Goal: Task Accomplishment & Management: Use online tool/utility

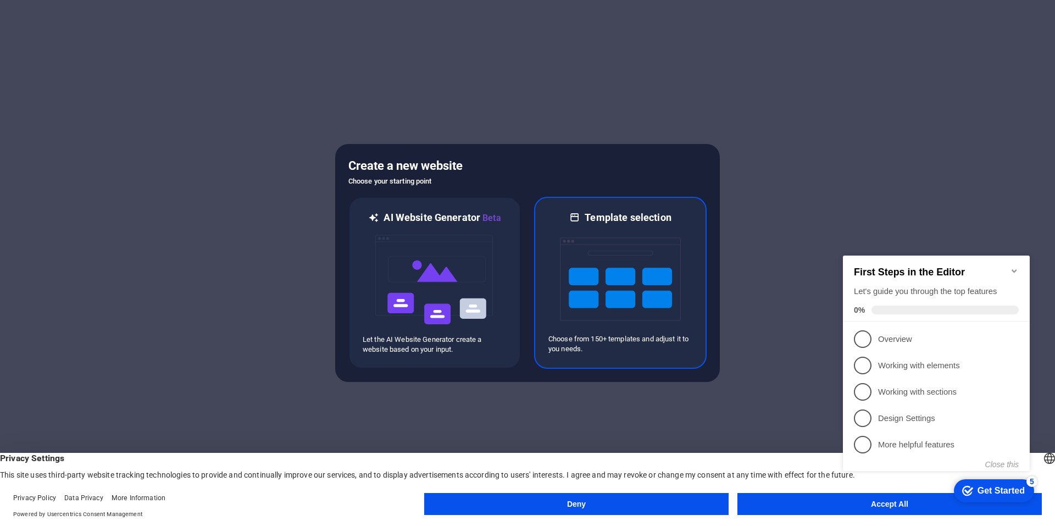
click at [627, 319] on img at bounding box center [620, 279] width 121 height 110
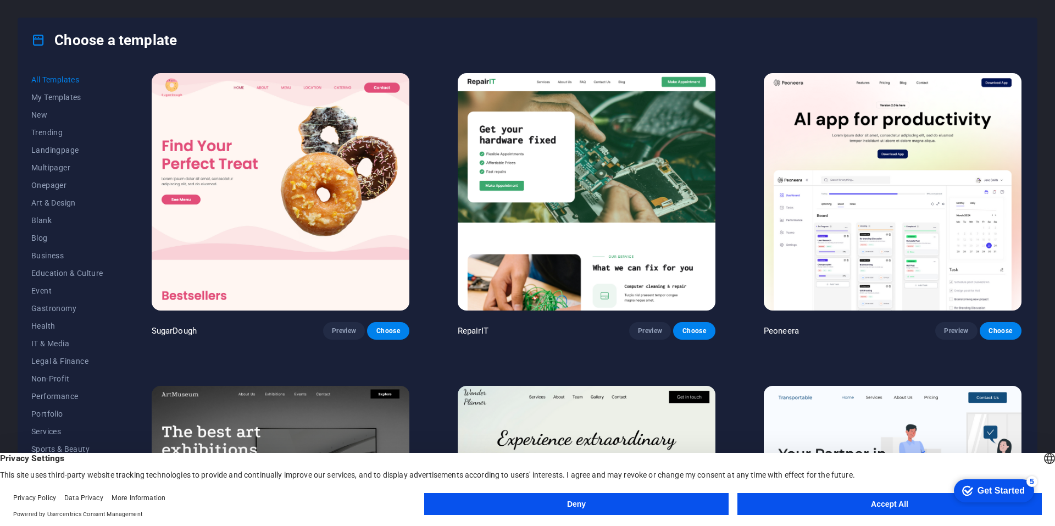
click at [800, 502] on button "Accept All" at bounding box center [890, 504] width 304 height 22
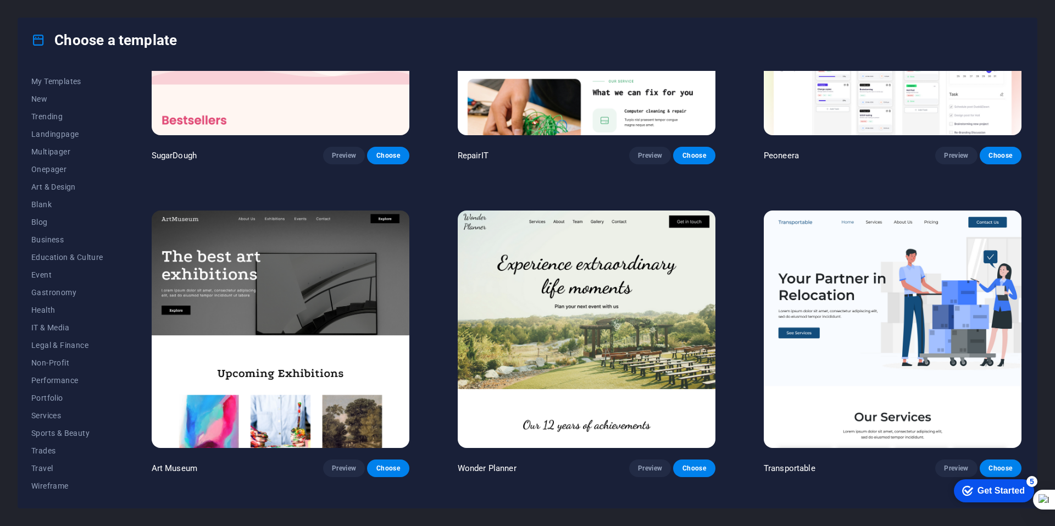
scroll to position [220, 0]
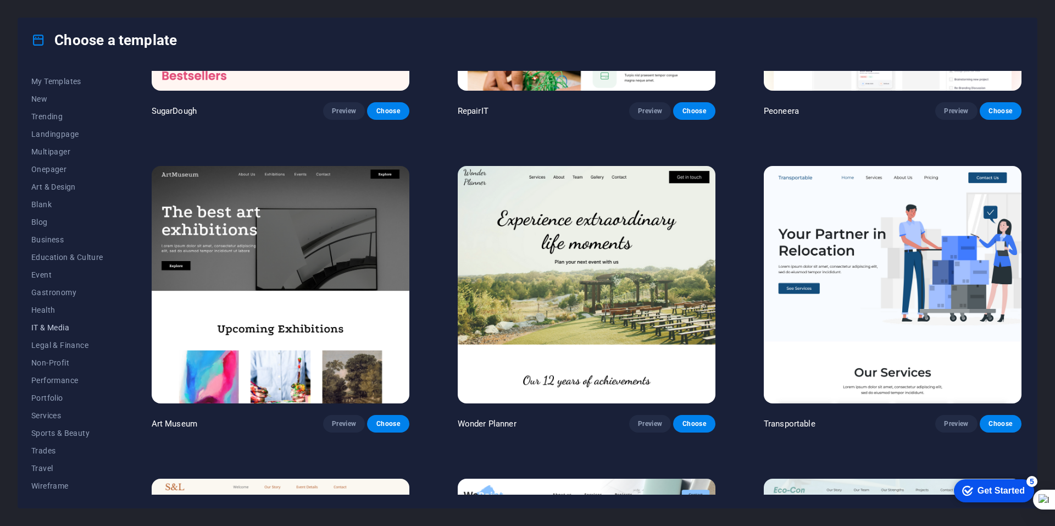
click at [81, 328] on span "IT & Media" at bounding box center [67, 327] width 72 height 9
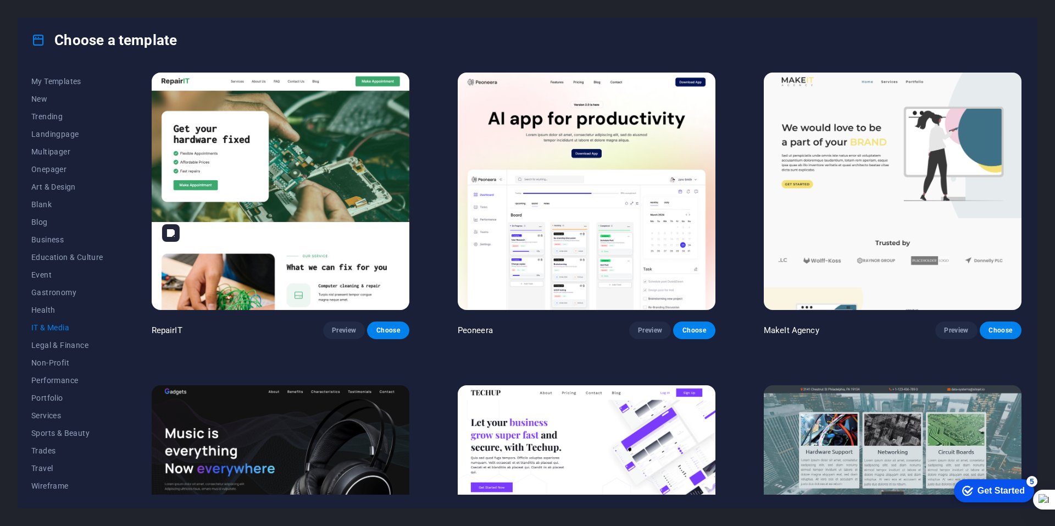
scroll to position [0, 0]
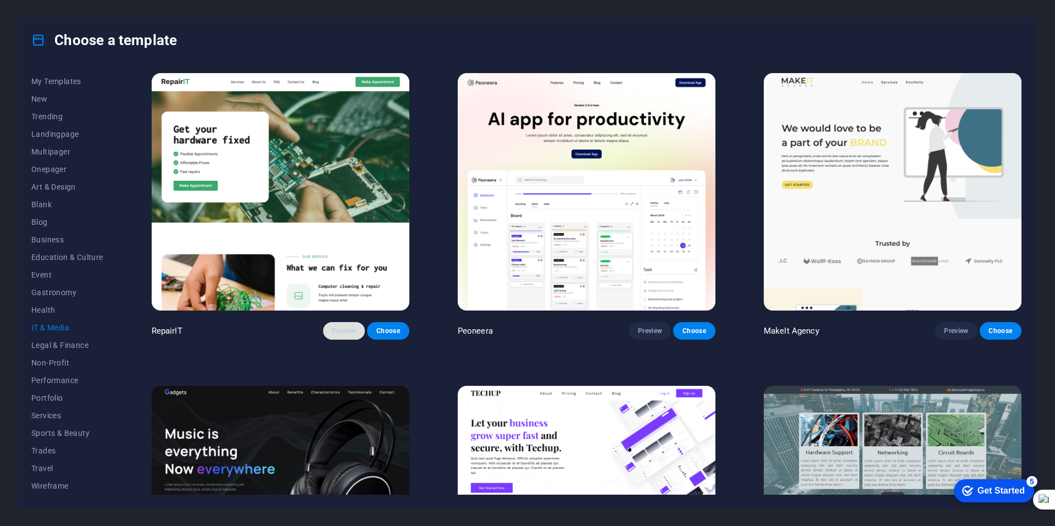
click at [352, 329] on span "Preview" at bounding box center [344, 330] width 24 height 9
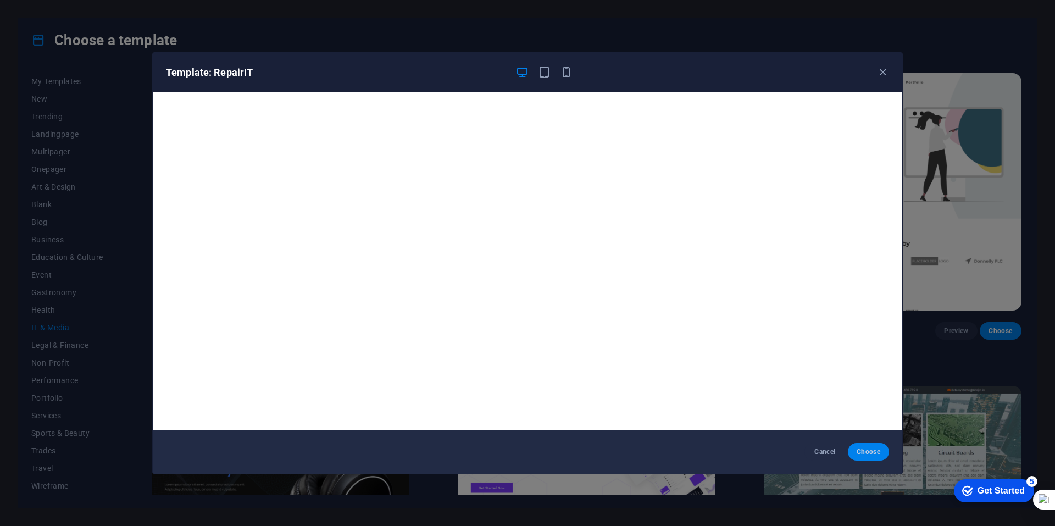
click at [874, 445] on button "Choose" at bounding box center [868, 452] width 41 height 18
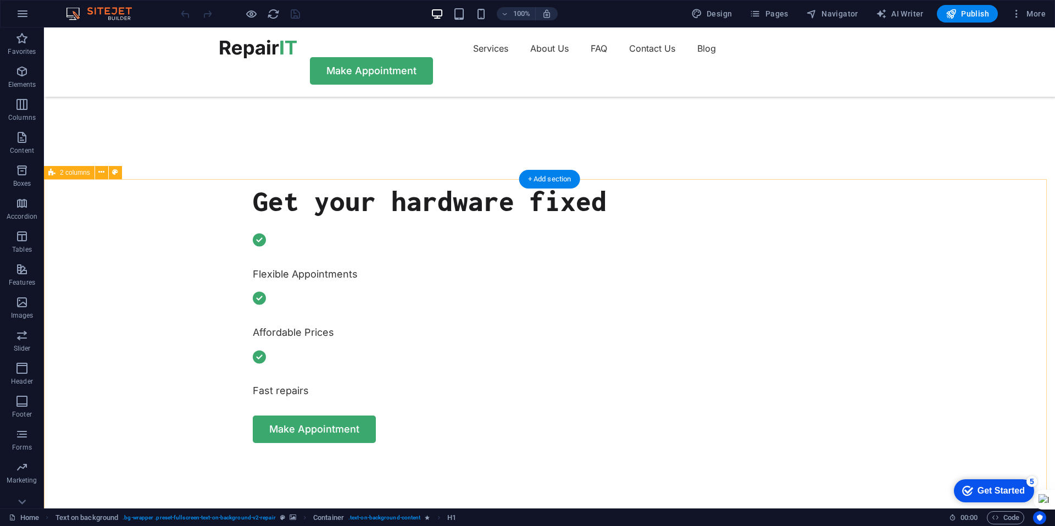
scroll to position [385, 0]
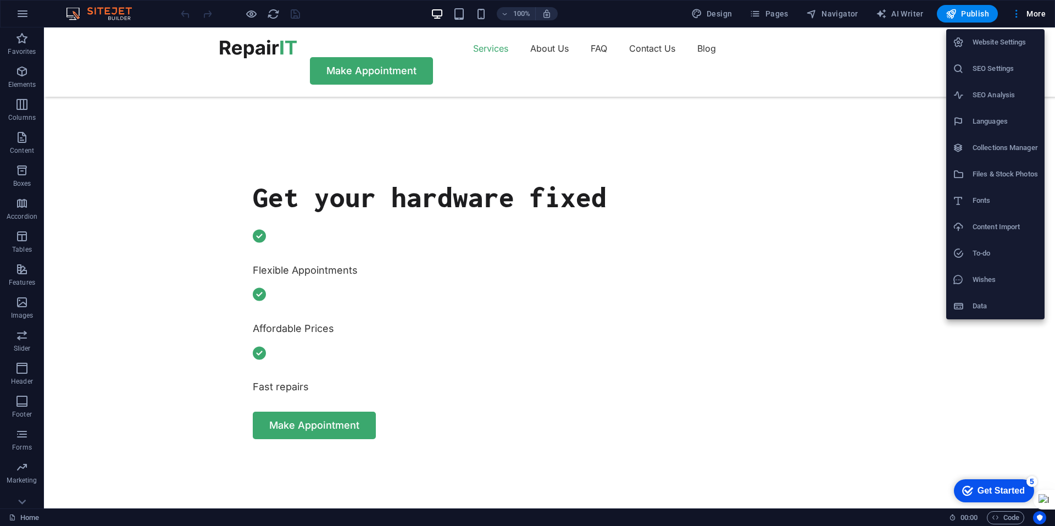
click at [0, 0] on div at bounding box center [0, 0] width 0 height 0
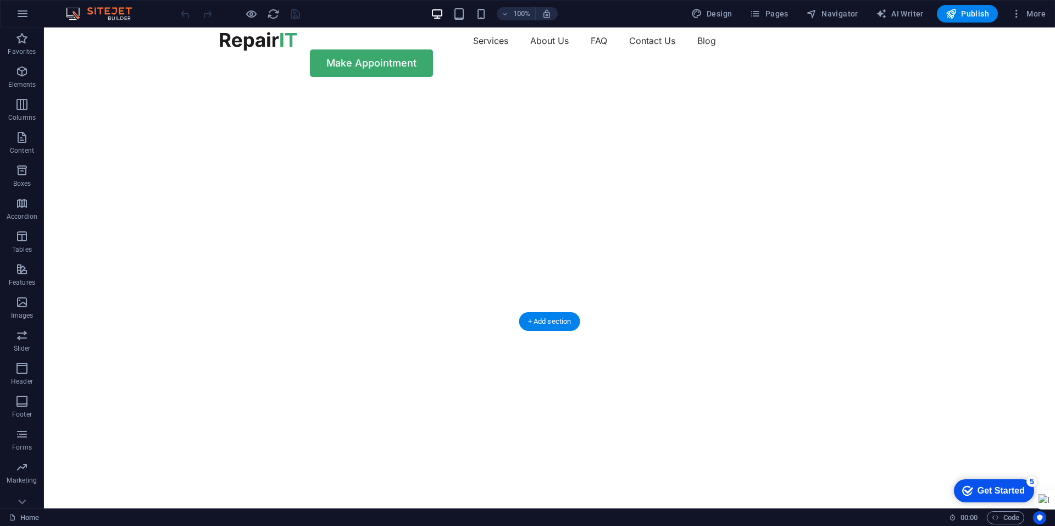
scroll to position [0, 0]
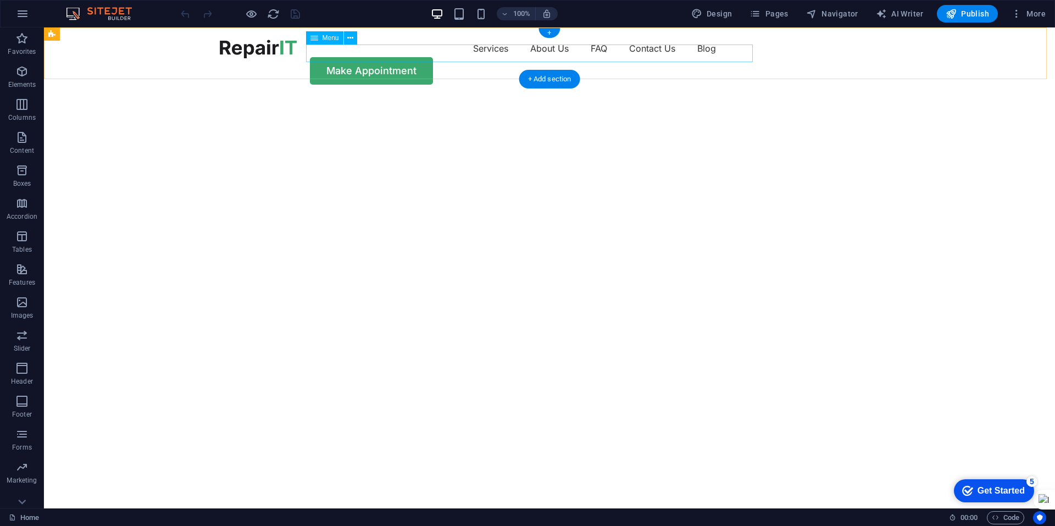
click at [422, 54] on nav "Services About Us FAQ Contact Us Blog" at bounding box center [550, 49] width 660 height 18
click at [0, 0] on button at bounding box center [0, 0] width 0 height 0
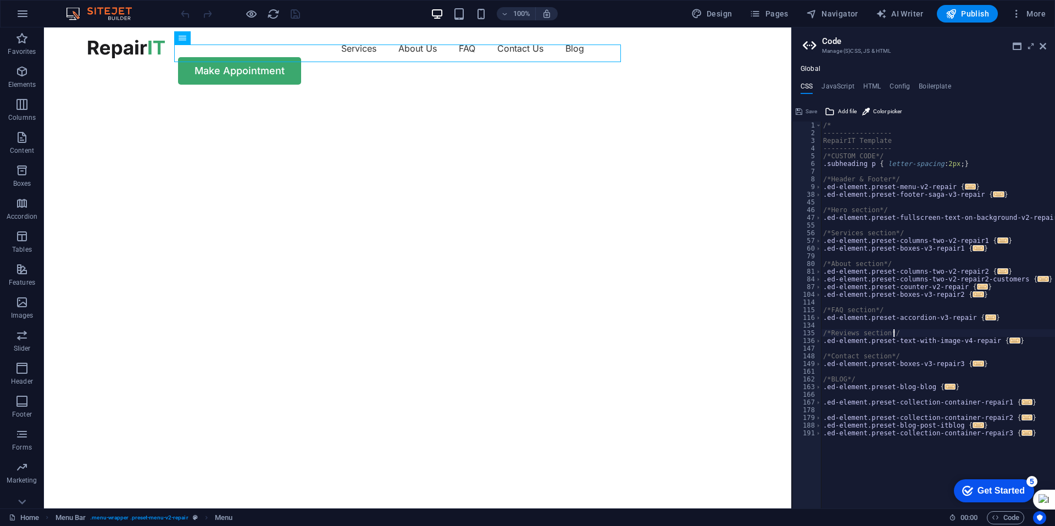
click at [950, 334] on div "/* ----------------- RepairIT Template ----------------- /*CUSTOM CODE*/ .subhe…" at bounding box center [938, 322] width 234 height 402
type textarea "/*Reviews section*/"
type textarea "/* JS for preset "Menu V2" */"
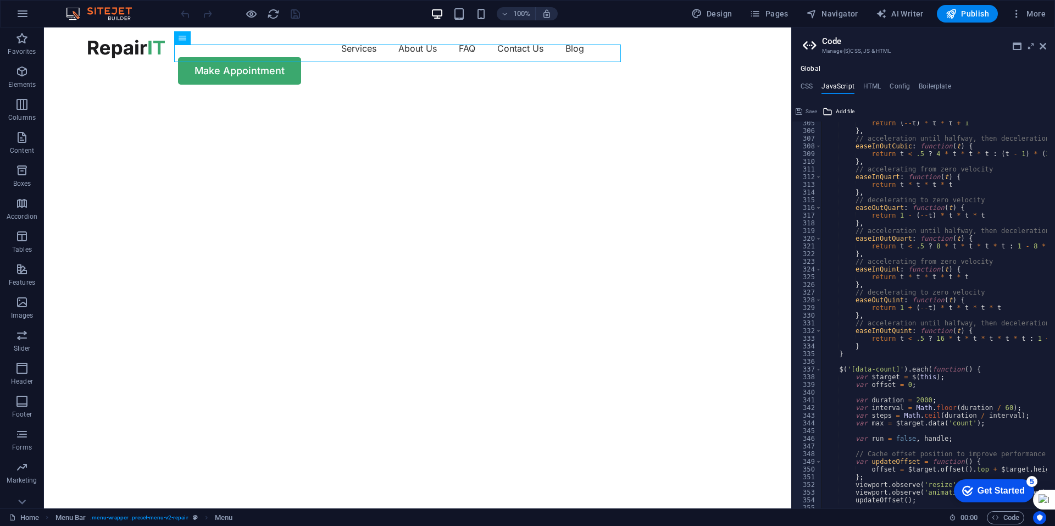
scroll to position [2473, 0]
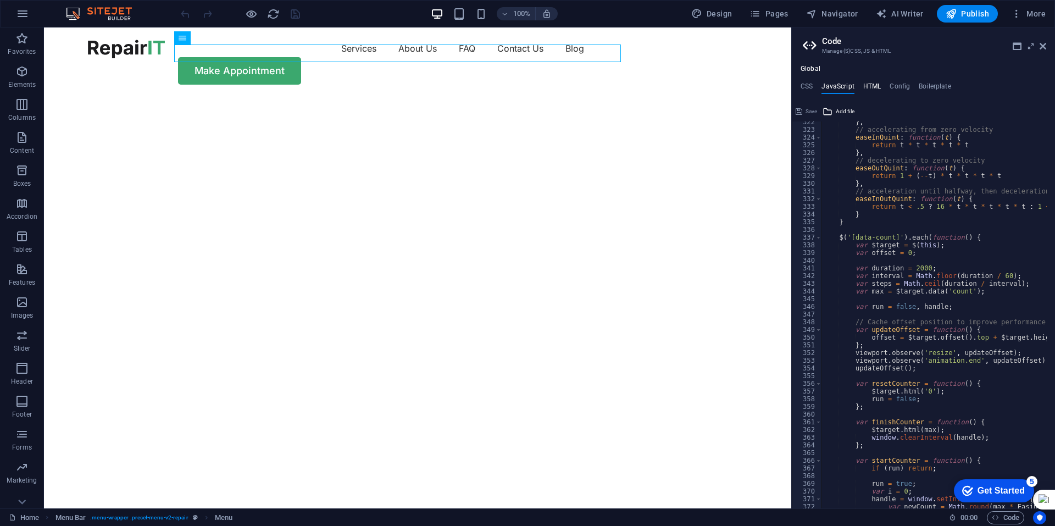
type textarea "<a href="#main-content" class="button wv-link-content">Skip to main content</a>"
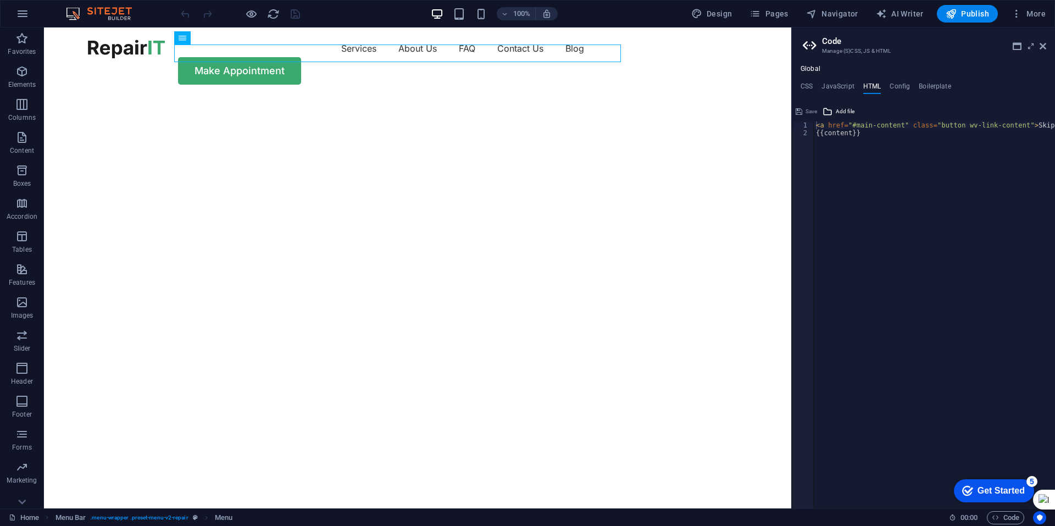
click at [0, 0] on div "Global CSS JavaScript HTML Config Boilerplate /*Reviews section*/ 1 2 3 4 5 6 7…" at bounding box center [0, 0] width 0 height 0
click at [896, 82] on h4 "Config" at bounding box center [900, 88] width 20 height 12
type textarea "$color-background: #ffffff;"
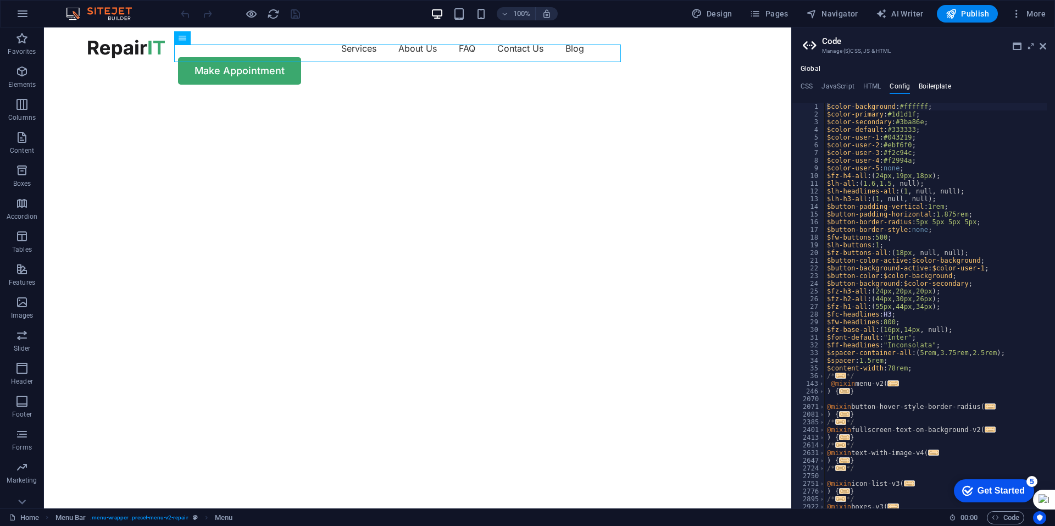
click at [926, 86] on h4 "Boilerplate" at bounding box center [935, 88] width 32 height 12
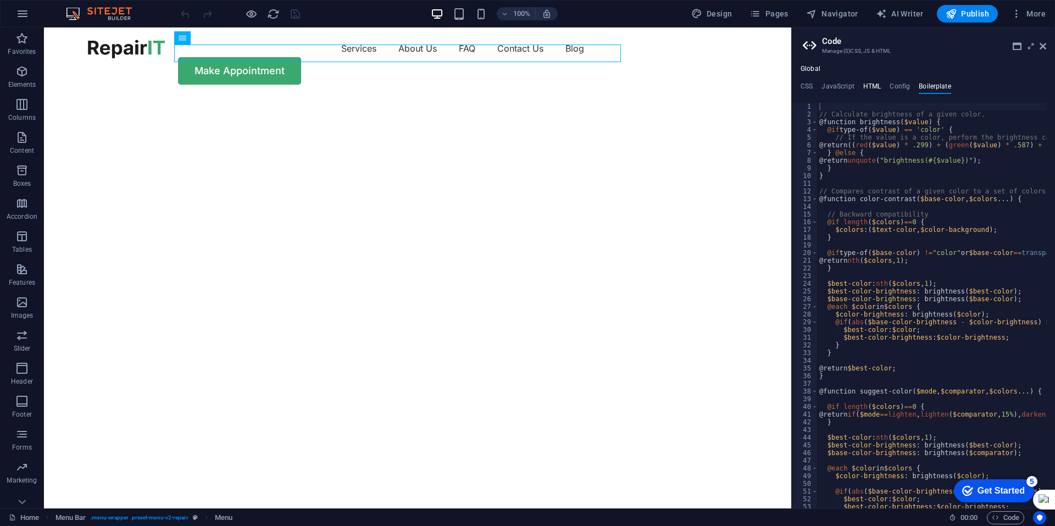
drag, startPoint x: 868, startPoint y: 87, endPoint x: 474, endPoint y: 20, distance: 399.3
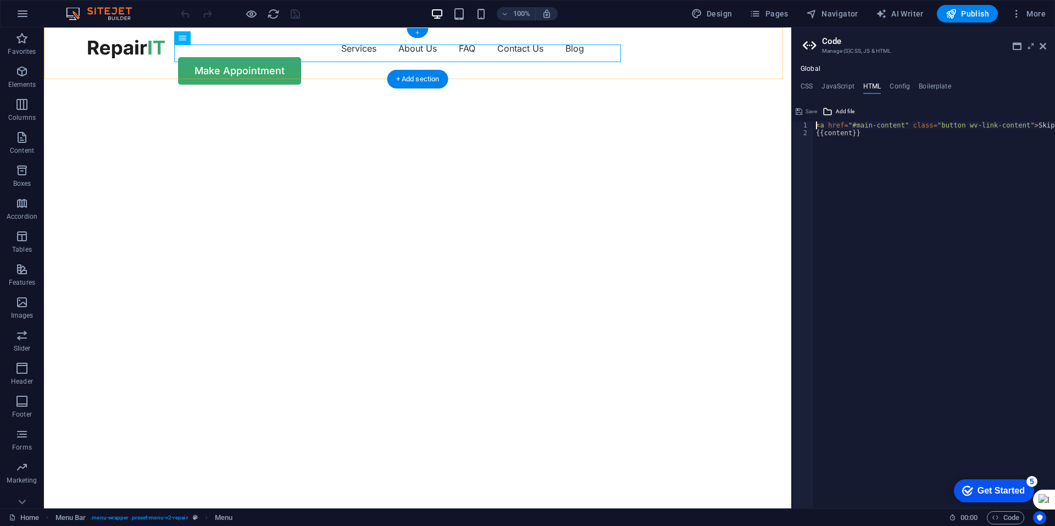
click at [417, 30] on div "+" at bounding box center [417, 33] width 21 height 10
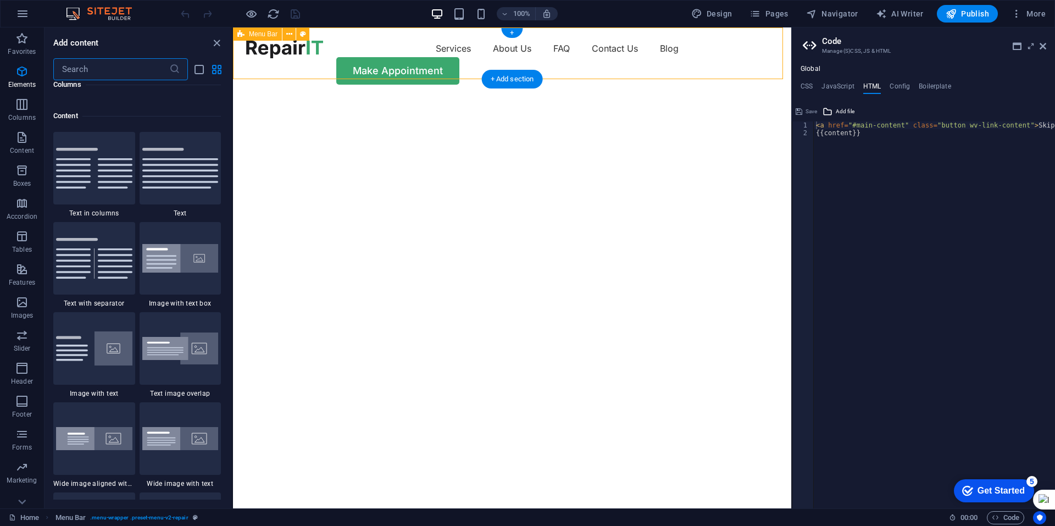
scroll to position [1923, 0]
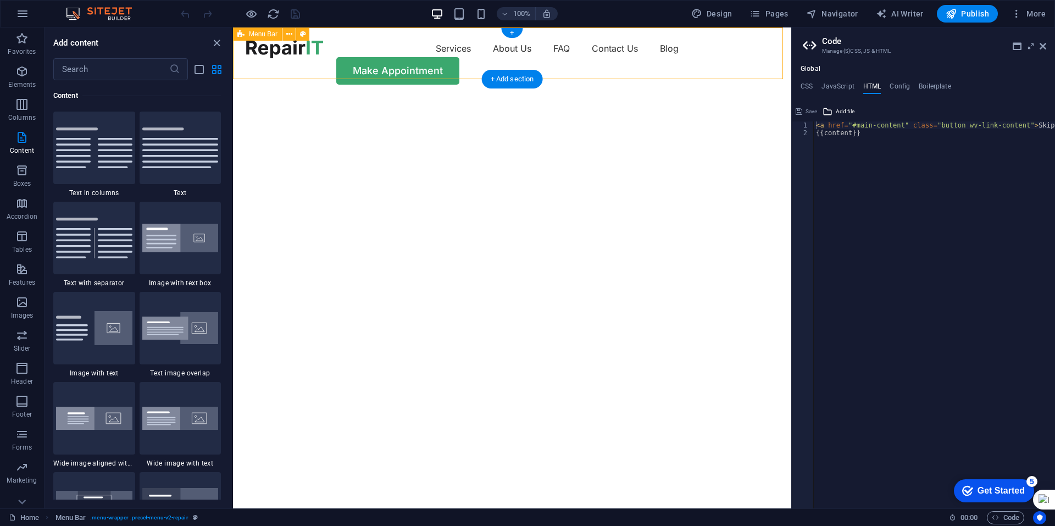
click at [261, 76] on div "Services About Us FAQ Contact Us Blog Make Appointment" at bounding box center [512, 61] width 558 height 69
click at [215, 49] on icon "close panel" at bounding box center [216, 43] width 13 height 13
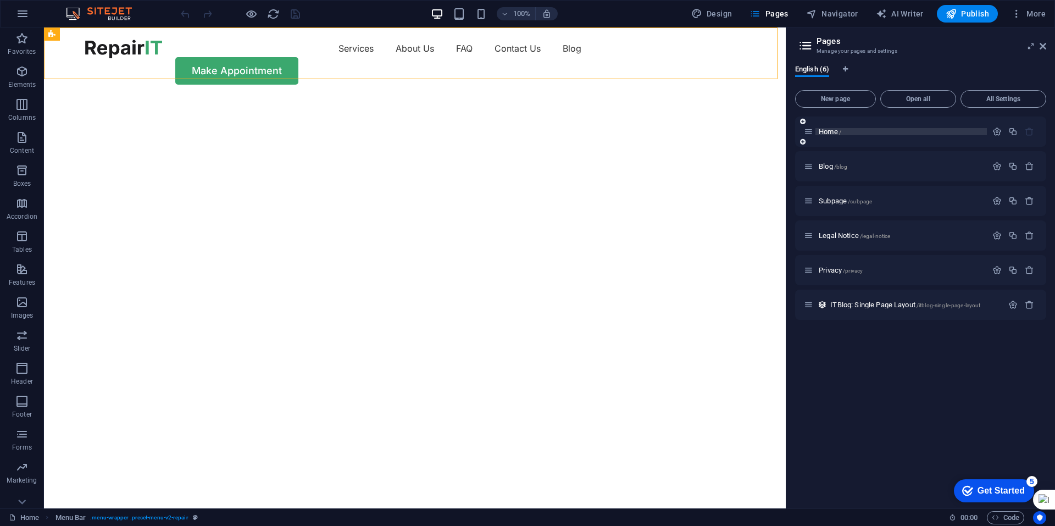
click at [847, 130] on p "Home /" at bounding box center [901, 131] width 165 height 7
click at [830, 131] on span "Home /" at bounding box center [830, 132] width 23 height 8
click at [999, 131] on icon "button" at bounding box center [997, 131] width 9 height 9
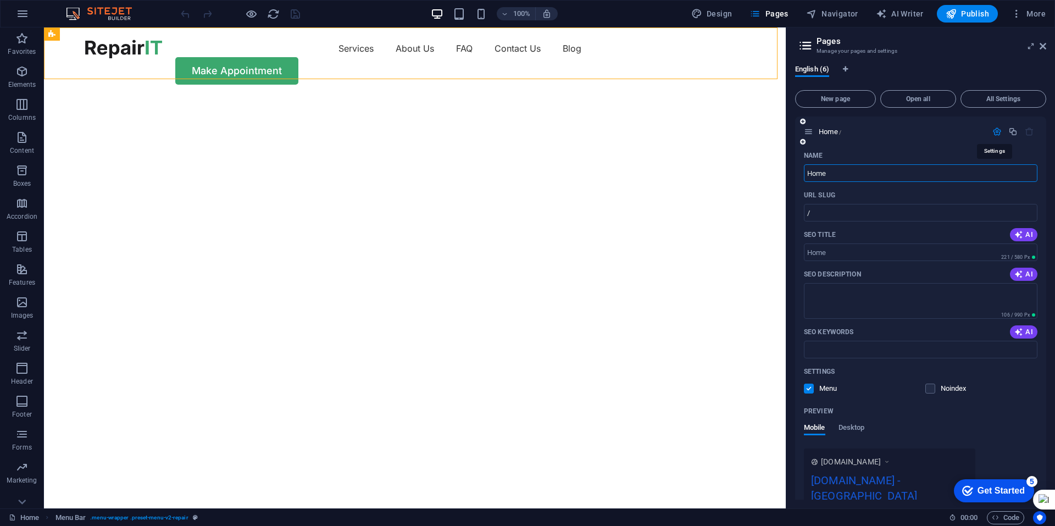
click at [999, 131] on icon "button" at bounding box center [997, 131] width 9 height 9
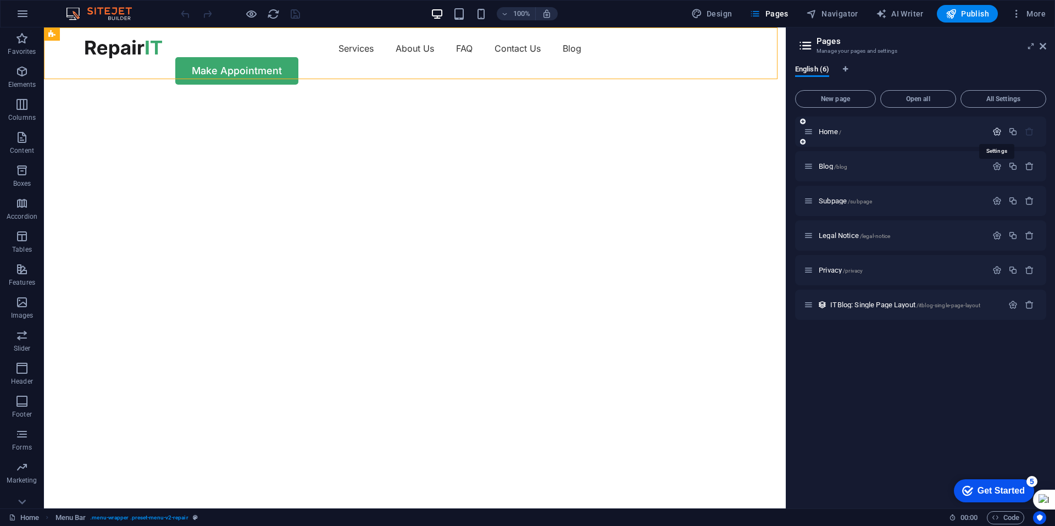
click at [999, 131] on icon "button" at bounding box center [997, 131] width 9 height 9
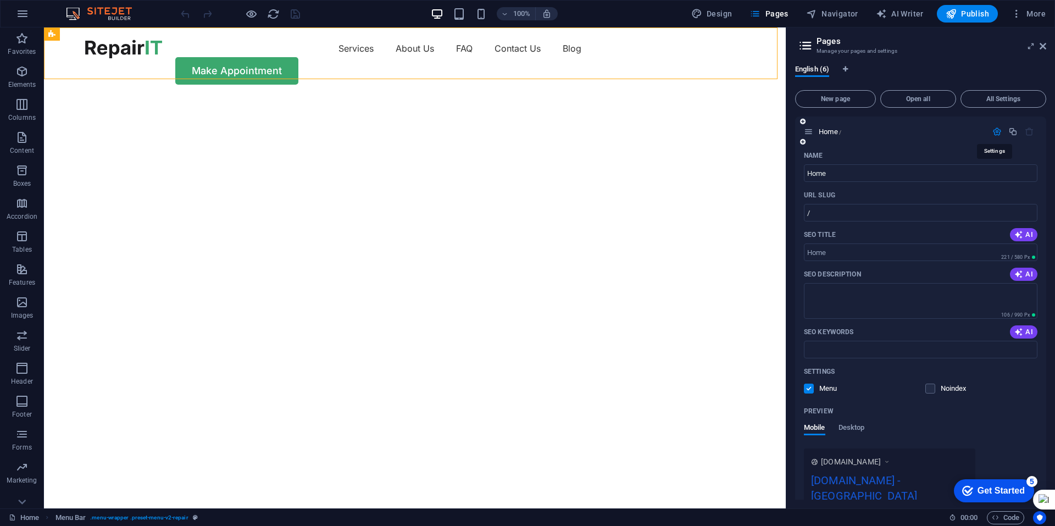
click at [999, 131] on icon "button" at bounding box center [997, 131] width 9 height 9
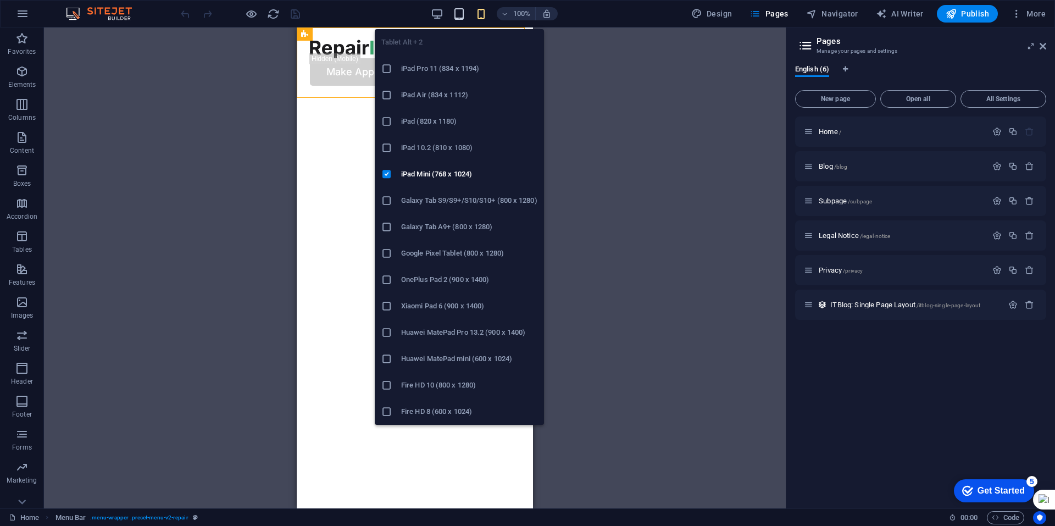
click at [459, 11] on icon "button" at bounding box center [459, 14] width 13 height 13
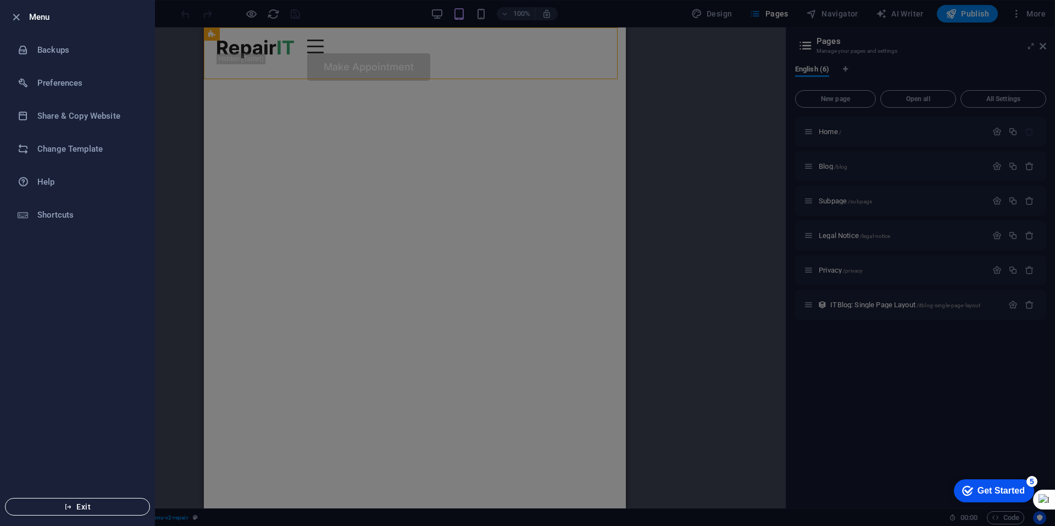
click at [79, 509] on span "Exit" at bounding box center [77, 506] width 126 height 9
